Goal: Share content

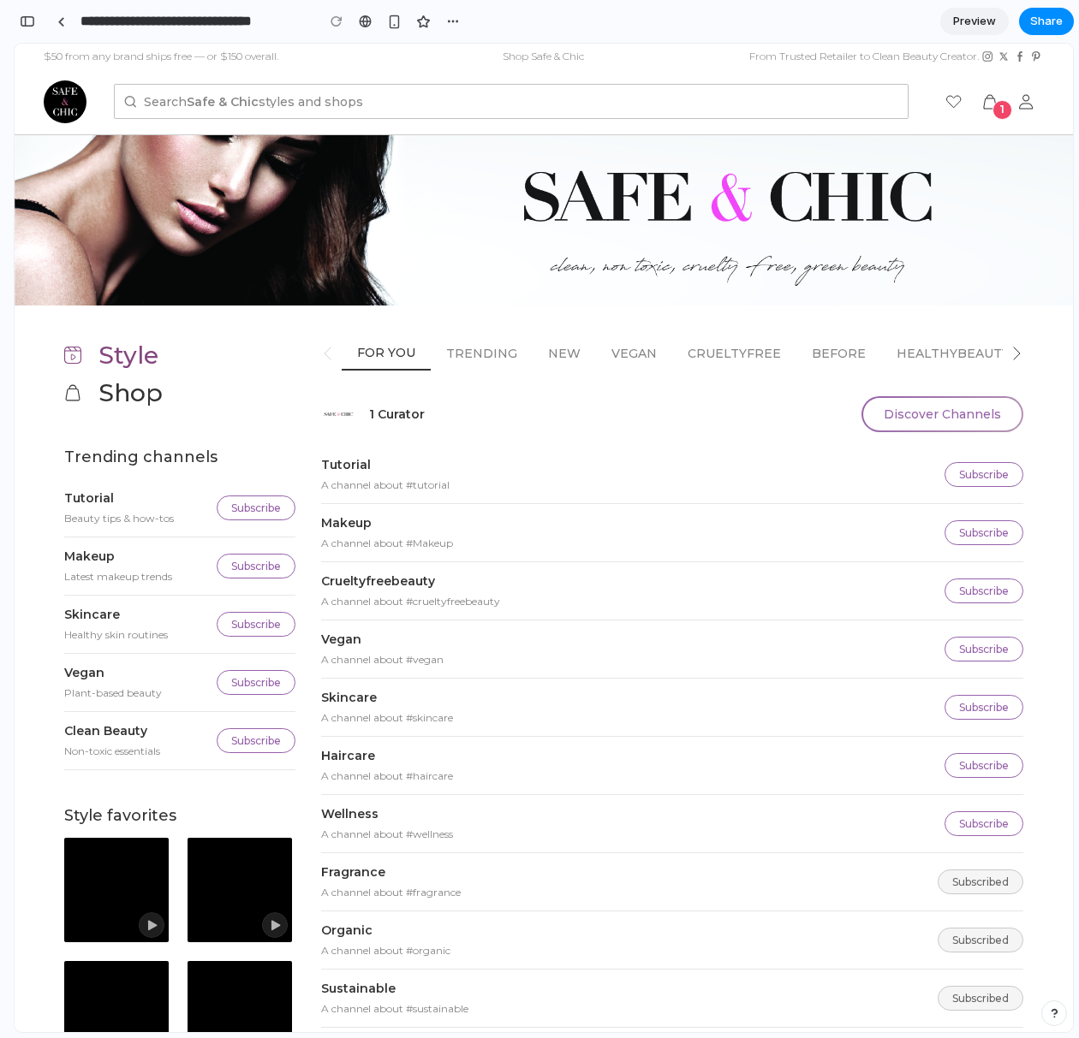
scroll to position [5212, 0]
click at [1049, 17] on span "Share" at bounding box center [1046, 21] width 33 height 17
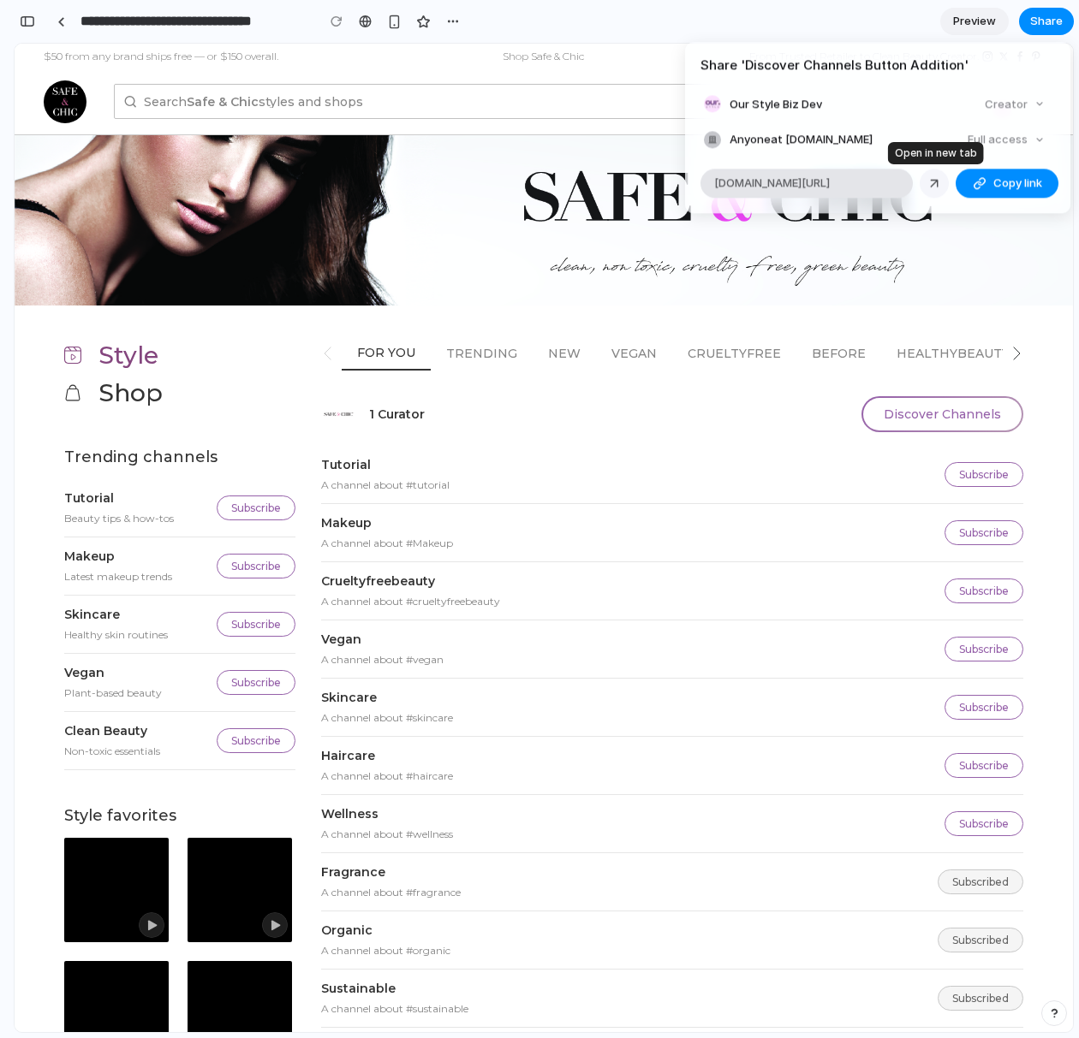
click at [930, 178] on div at bounding box center [933, 182] width 15 height 15
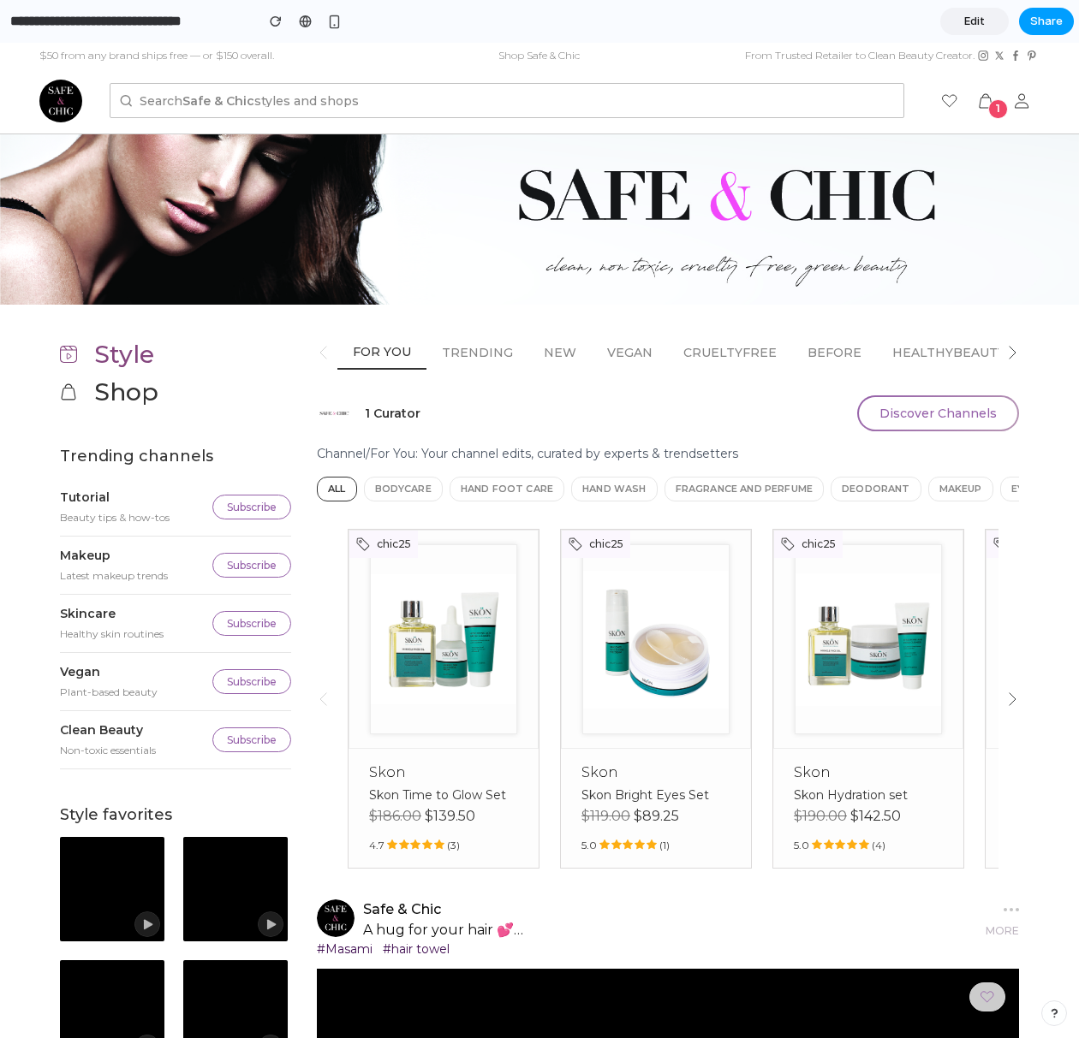
click at [1052, 14] on span "Share" at bounding box center [1046, 21] width 33 height 17
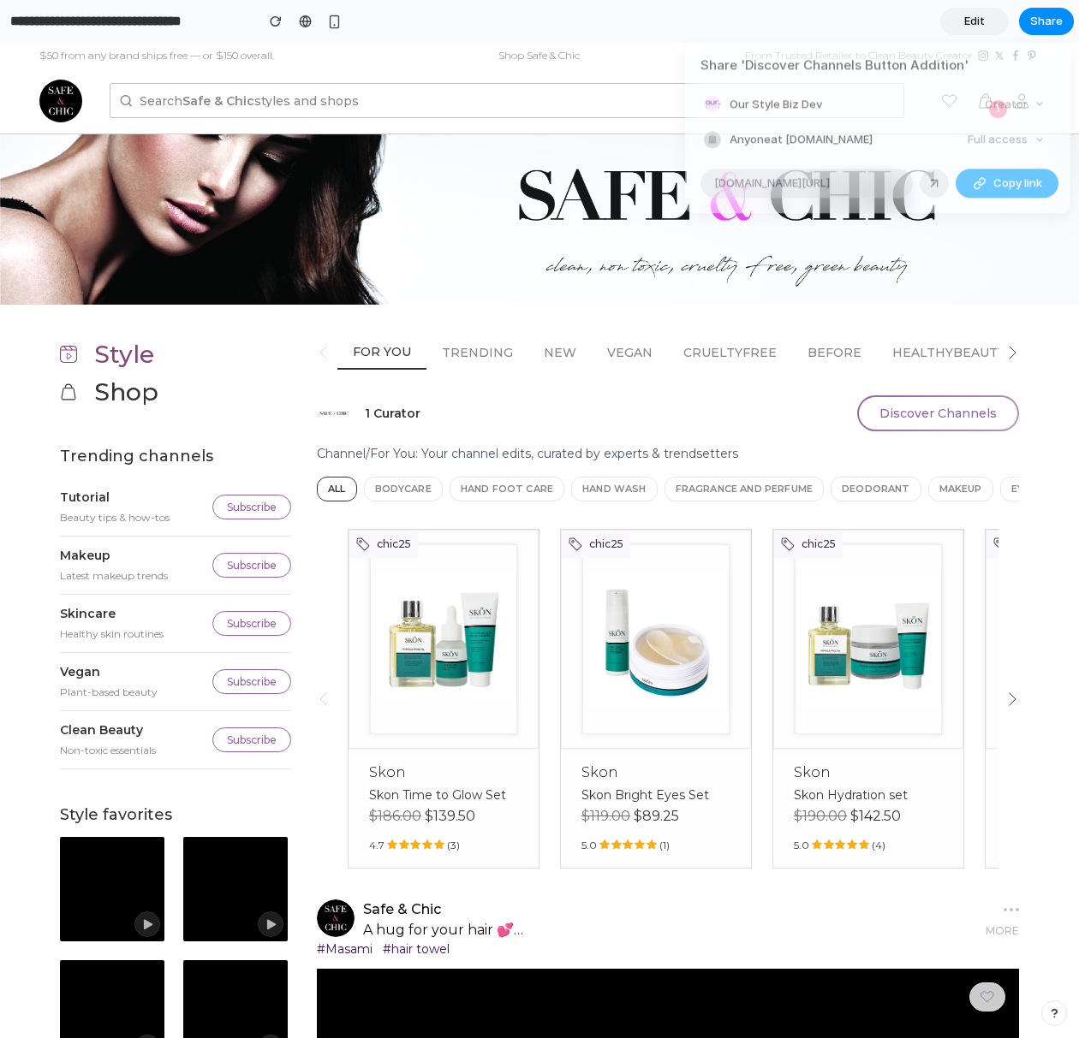
click at [988, 188] on button "Copy link" at bounding box center [1006, 183] width 103 height 29
